Goal: Find specific page/section: Find specific page/section

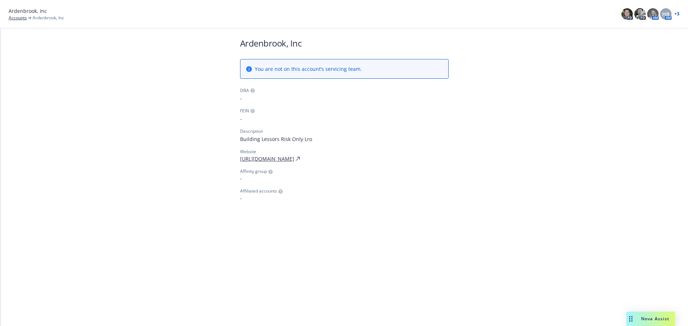
click at [151, 43] on div "Ardenbrook, Inc You are not on this account’s servicing team. DBA - FEIN - Desc…" at bounding box center [344, 120] width 688 height 182
